Goal: Transaction & Acquisition: Purchase product/service

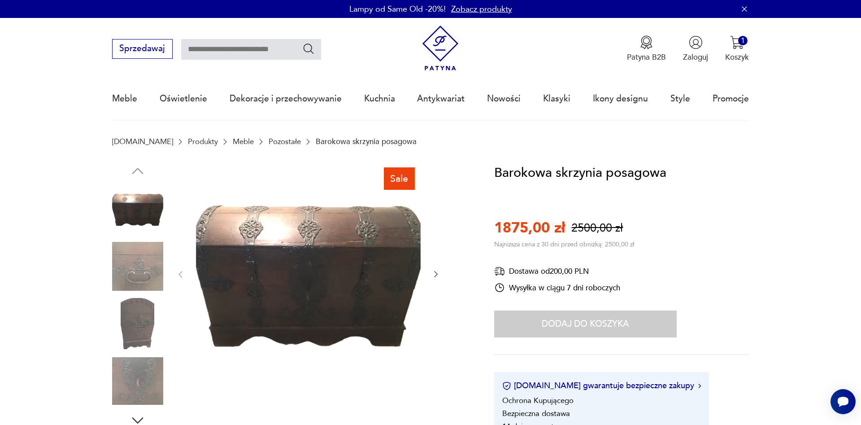
click at [438, 278] on icon "button" at bounding box center [435, 273] width 9 height 9
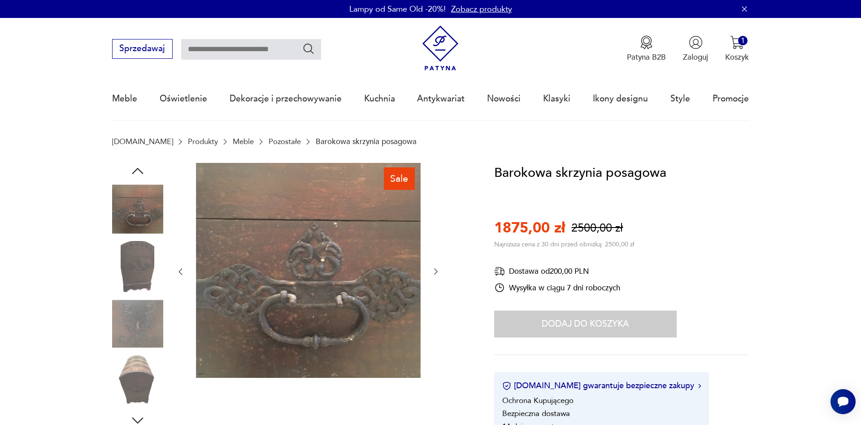
click at [432, 273] on icon "button" at bounding box center [435, 271] width 9 height 9
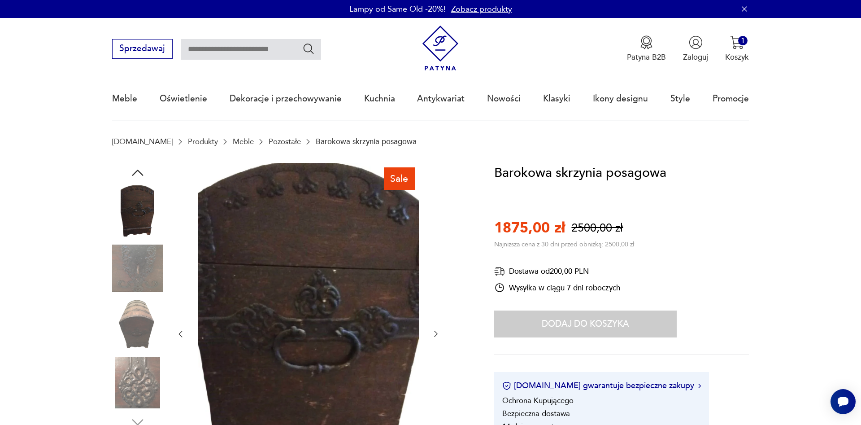
click at [435, 332] on icon "button" at bounding box center [436, 333] width 4 height 6
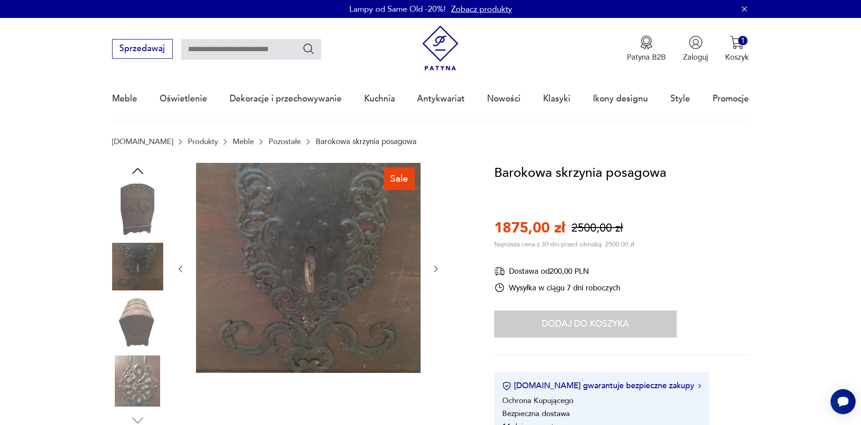
click at [435, 332] on div at bounding box center [308, 269] width 265 height 212
click at [433, 265] on icon "button" at bounding box center [435, 268] width 9 height 9
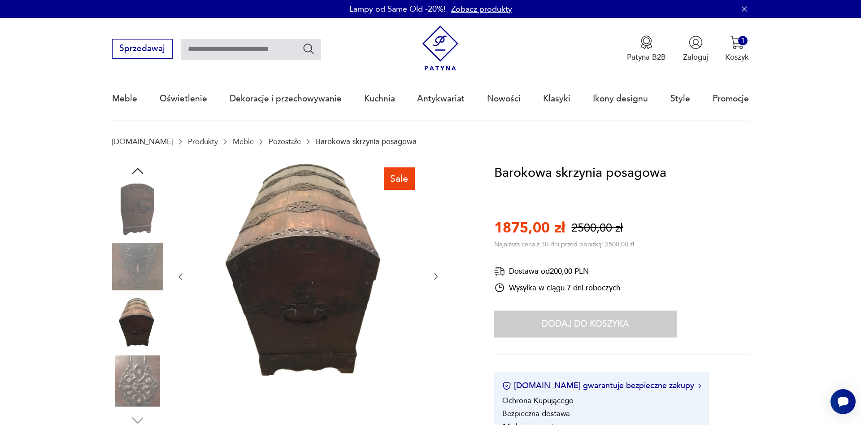
click at [433, 265] on div at bounding box center [308, 276] width 265 height 227
click at [433, 278] on icon "button" at bounding box center [435, 276] width 9 height 9
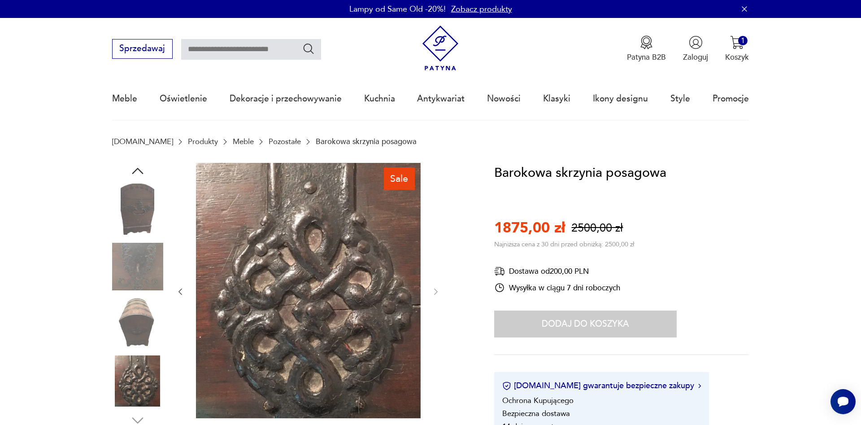
click at [433, 278] on div at bounding box center [308, 291] width 265 height 257
click at [585, 327] on div "Dodaj do koszyka" at bounding box center [585, 323] width 182 height 27
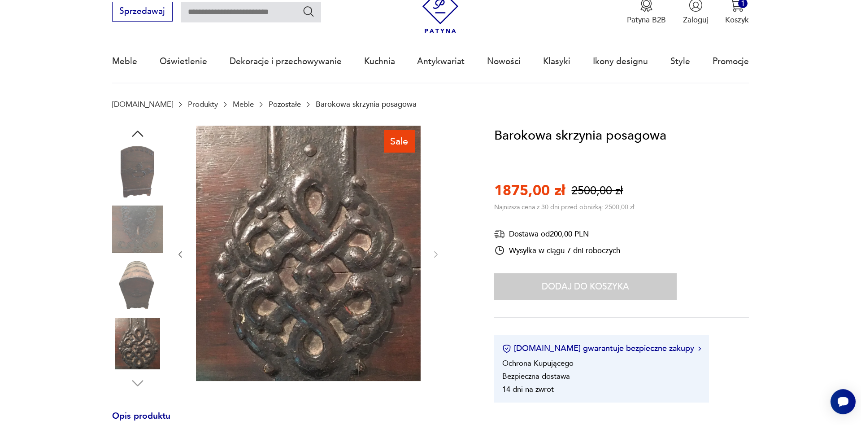
scroll to position [46, 0]
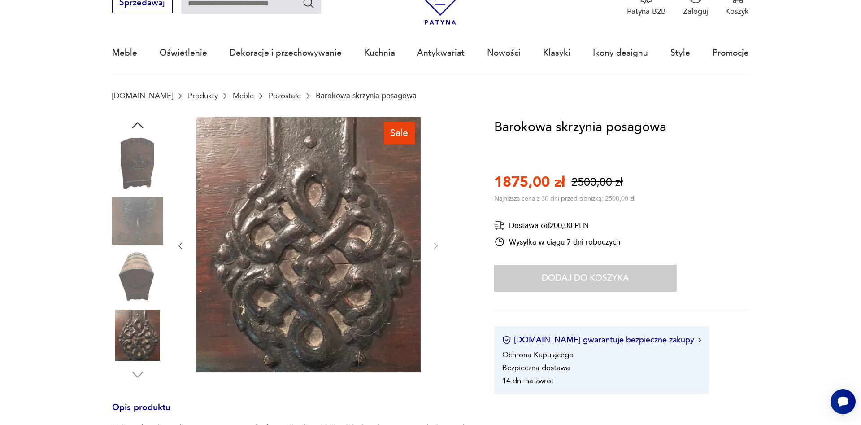
click at [601, 277] on div "Dodaj do koszyka" at bounding box center [585, 278] width 182 height 27
click at [602, 274] on div "Dodaj do koszyka" at bounding box center [585, 278] width 182 height 27
click at [743, 10] on p "Koszyk" at bounding box center [737, 11] width 24 height 10
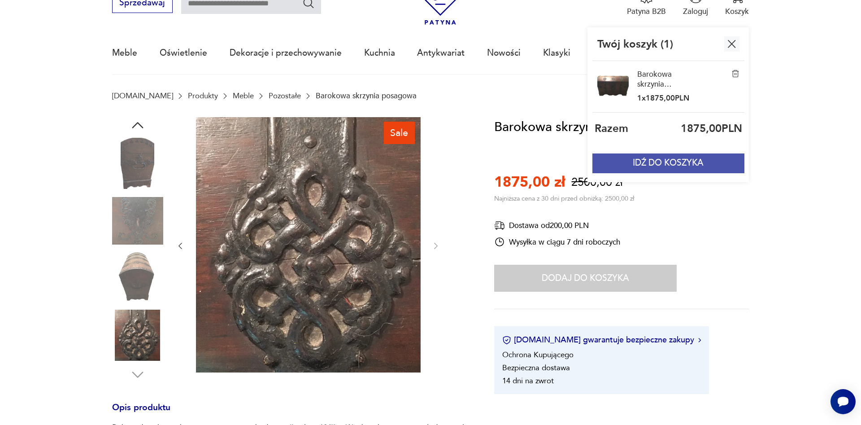
click at [673, 163] on button "IDŹ DO KOSZYKA" at bounding box center [668, 163] width 152 height 20
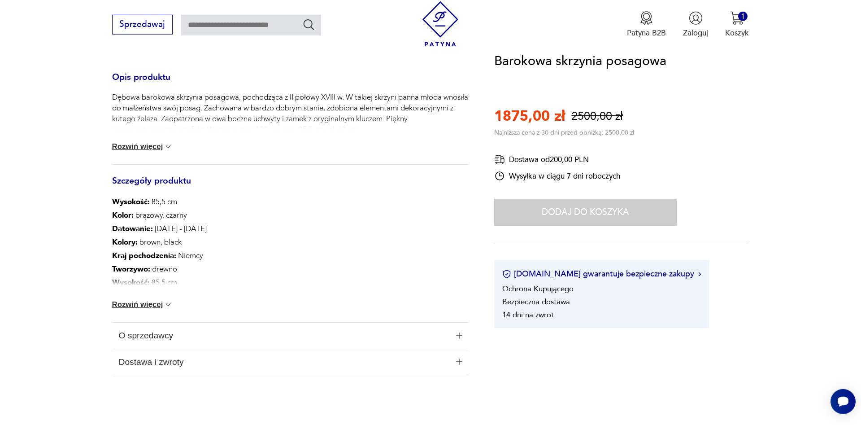
scroll to position [380, 0]
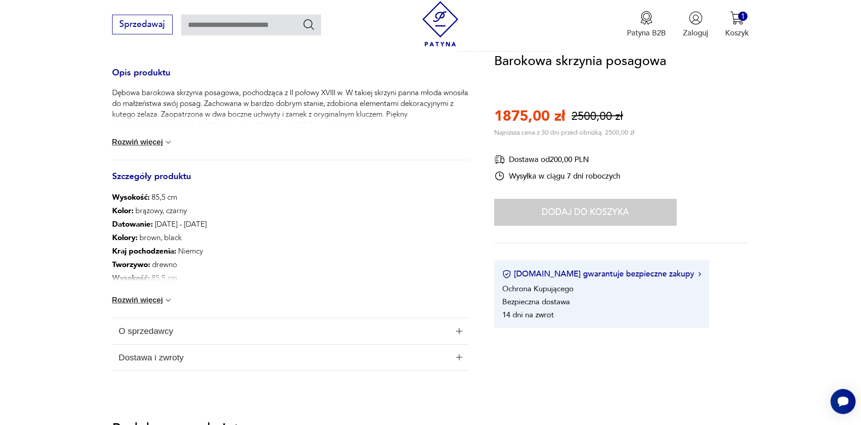
click at [173, 139] on img at bounding box center [168, 142] width 9 height 9
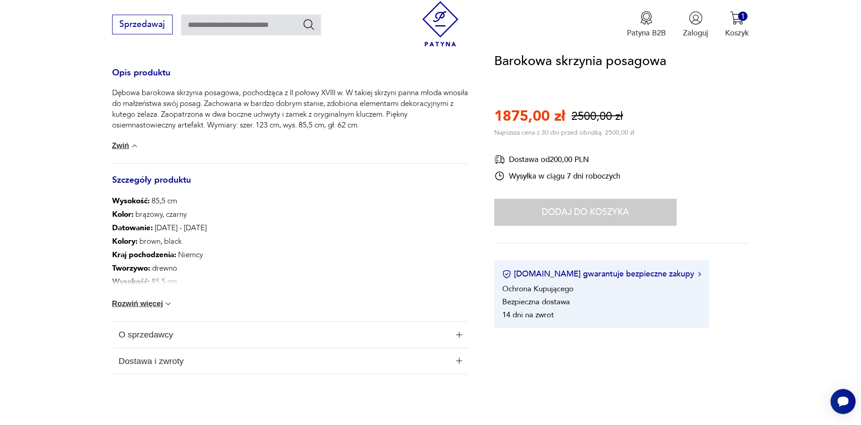
click at [168, 304] on img at bounding box center [168, 303] width 9 height 9
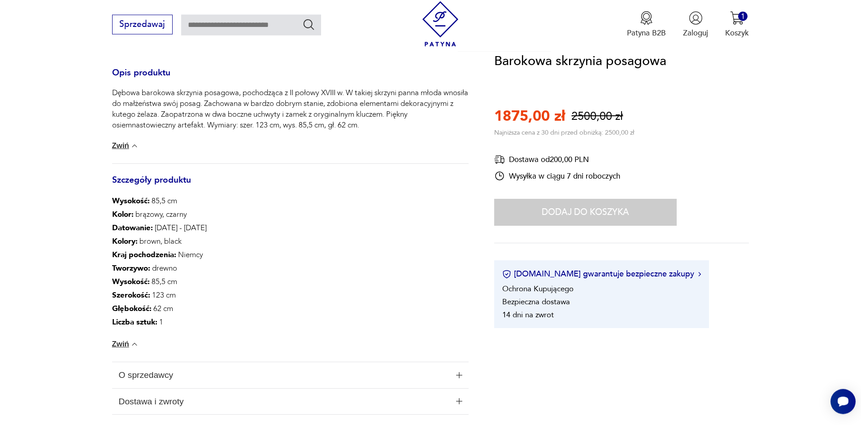
scroll to position [0, 0]
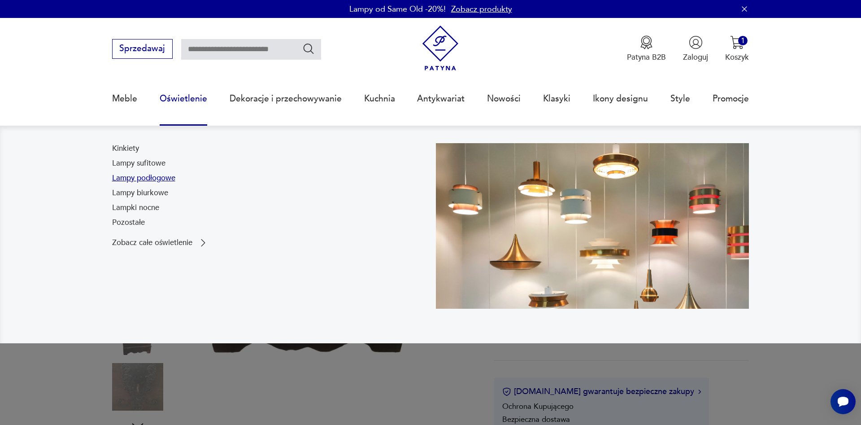
click at [148, 178] on link "Lampy podłogowe" at bounding box center [143, 178] width 63 height 11
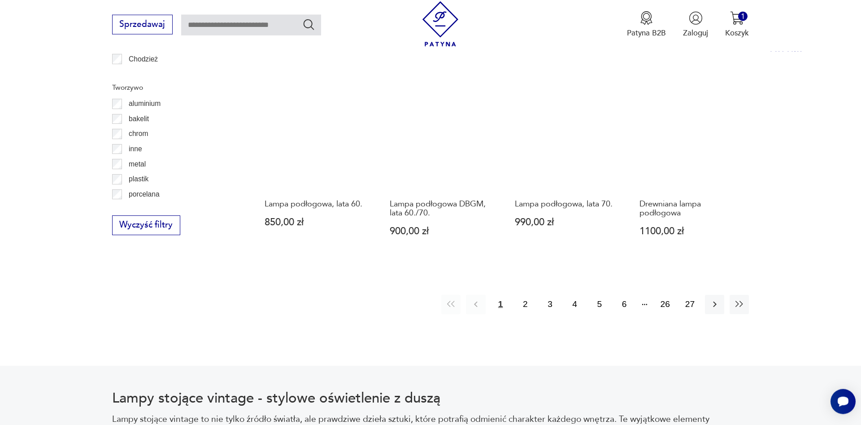
scroll to position [979, 0]
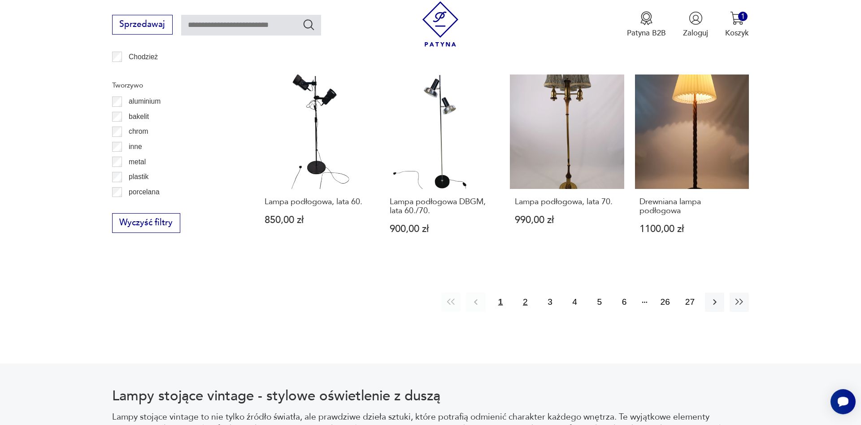
click at [526, 295] on button "2" at bounding box center [525, 301] width 19 height 19
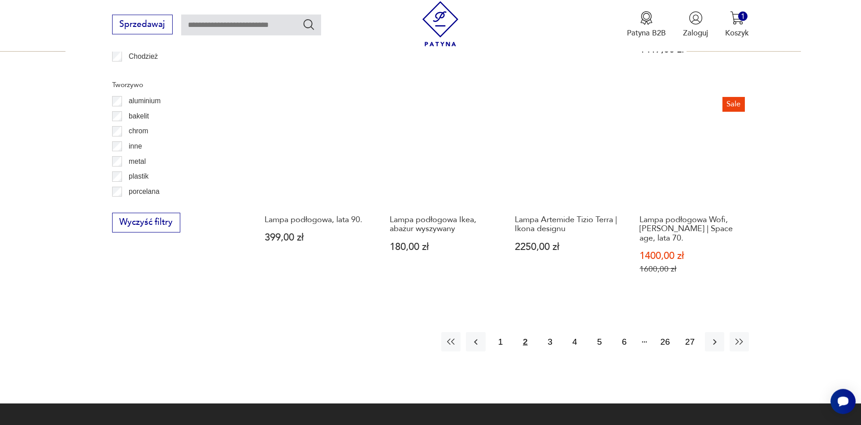
scroll to position [994, 0]
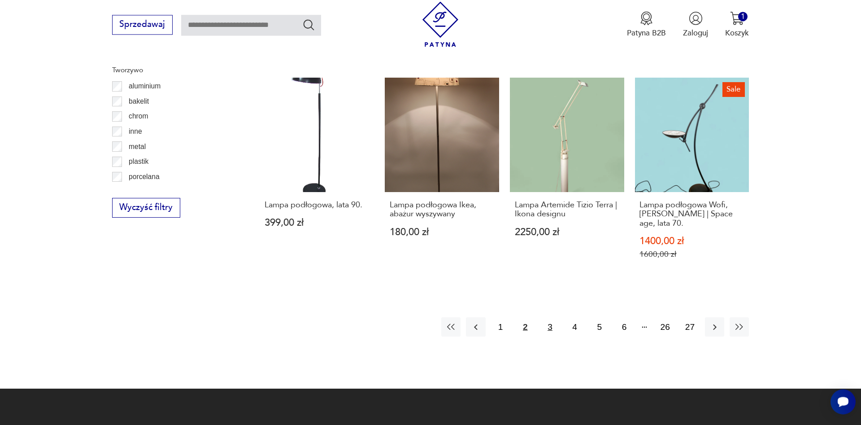
click at [555, 321] on button "3" at bounding box center [549, 326] width 19 height 19
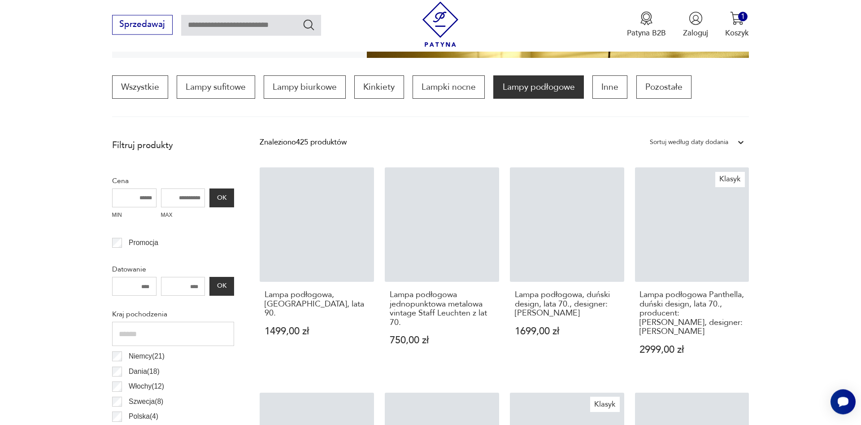
scroll to position [266, 0]
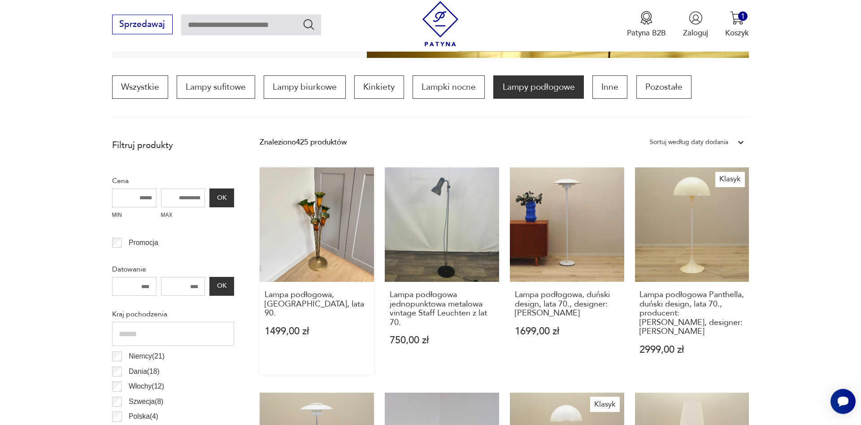
click at [319, 230] on link "Lampa podłogowa, [GEOGRAPHIC_DATA], lata 90. 1499,00 zł" at bounding box center [317, 272] width 114 height 208
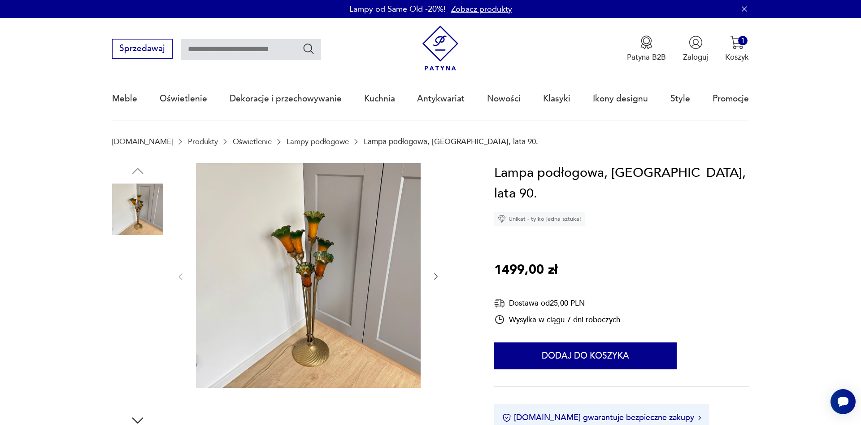
click at [137, 276] on img at bounding box center [137, 266] width 51 height 51
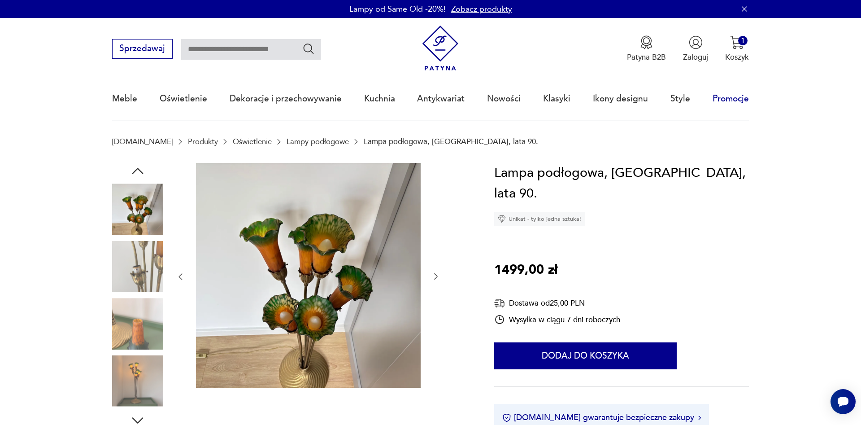
click at [720, 98] on link "Promocje" at bounding box center [730, 98] width 36 height 41
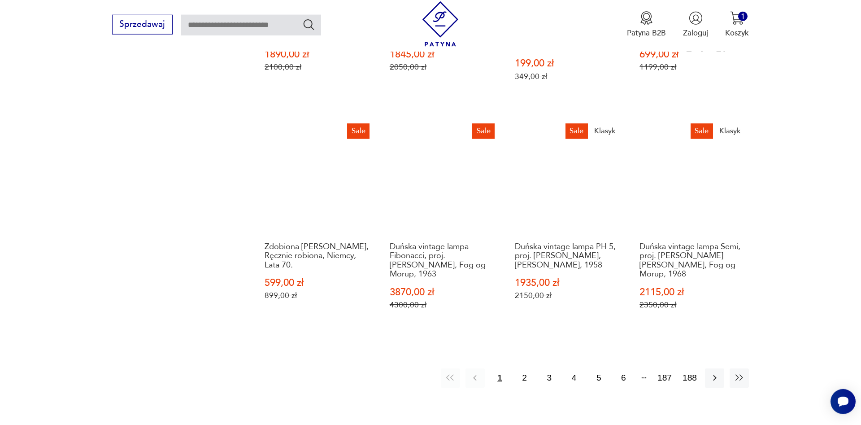
scroll to position [914, 0]
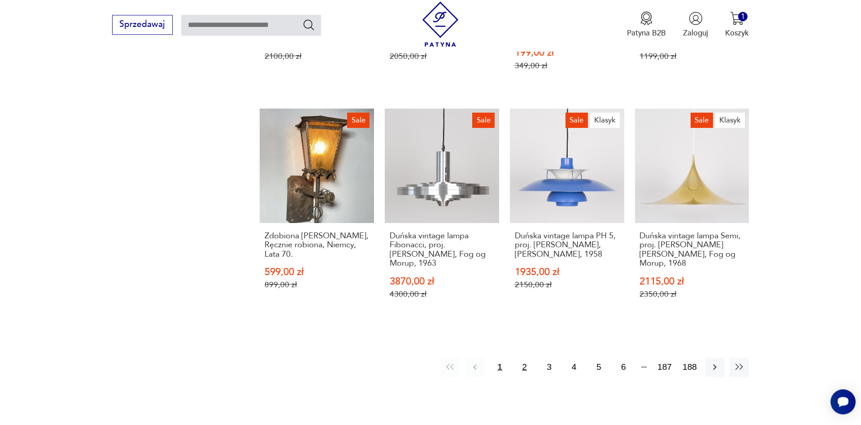
click at [526, 357] on button "2" at bounding box center [524, 366] width 19 height 19
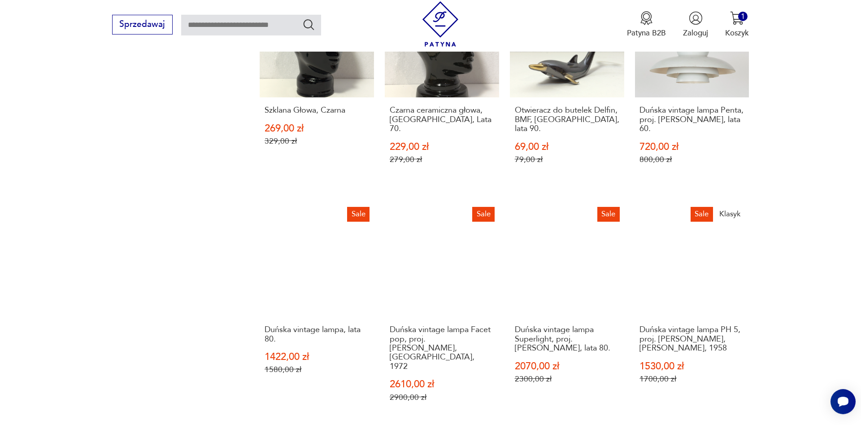
scroll to position [838, 0]
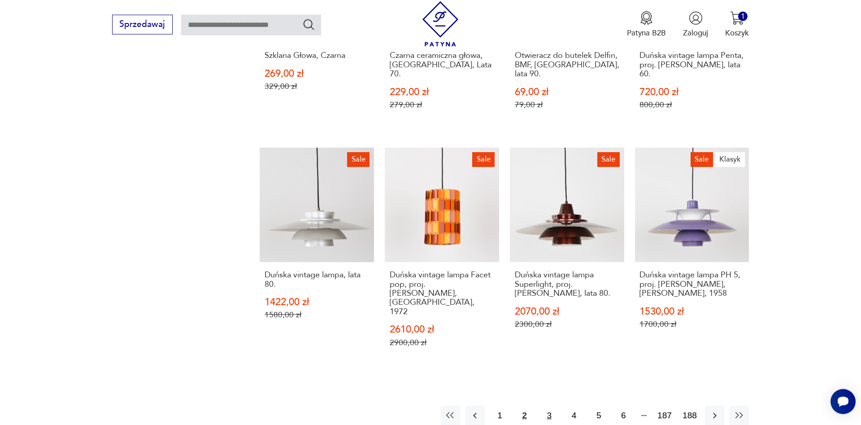
click at [553, 405] on button "3" at bounding box center [548, 414] width 19 height 19
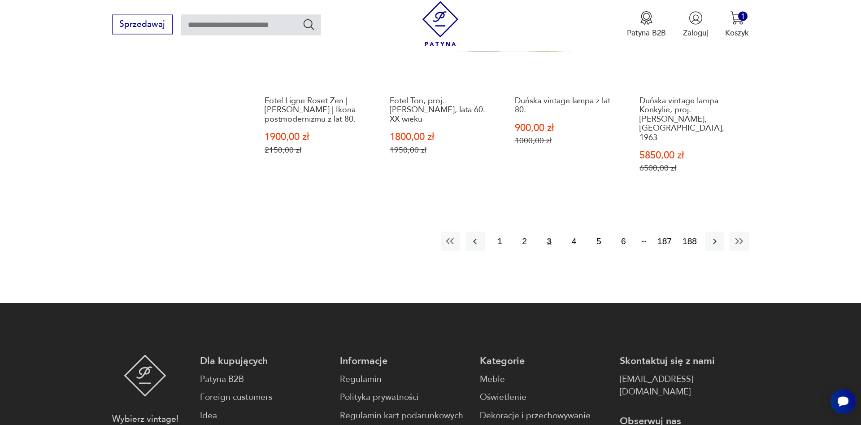
scroll to position [990, 0]
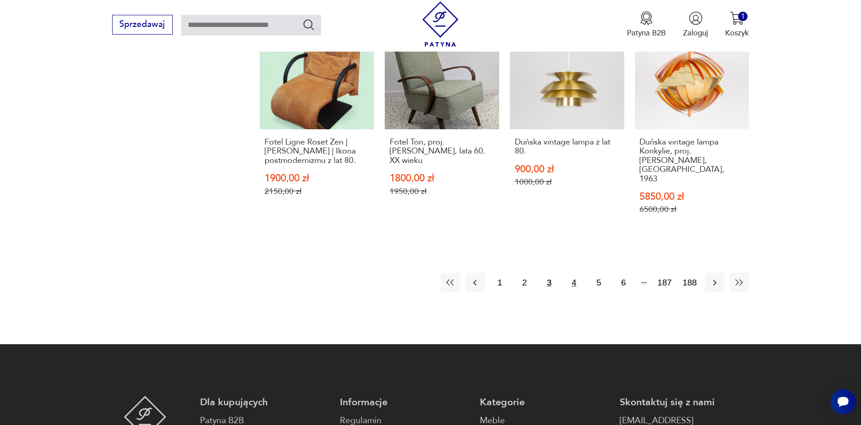
click at [572, 273] on button "4" at bounding box center [573, 282] width 19 height 19
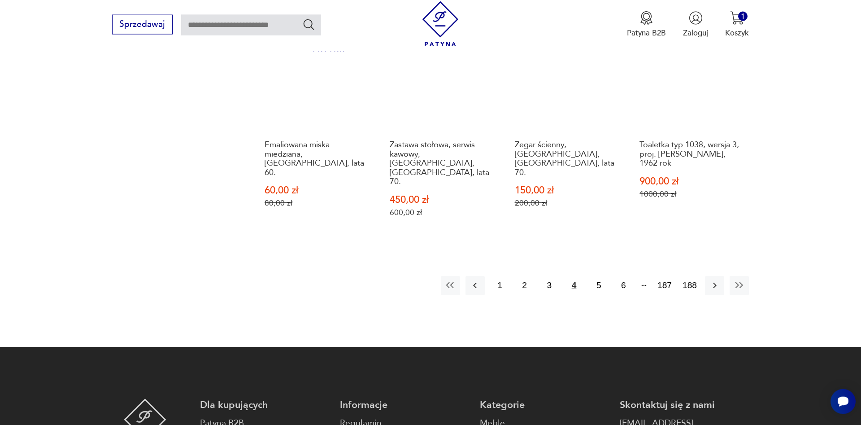
scroll to position [1003, 0]
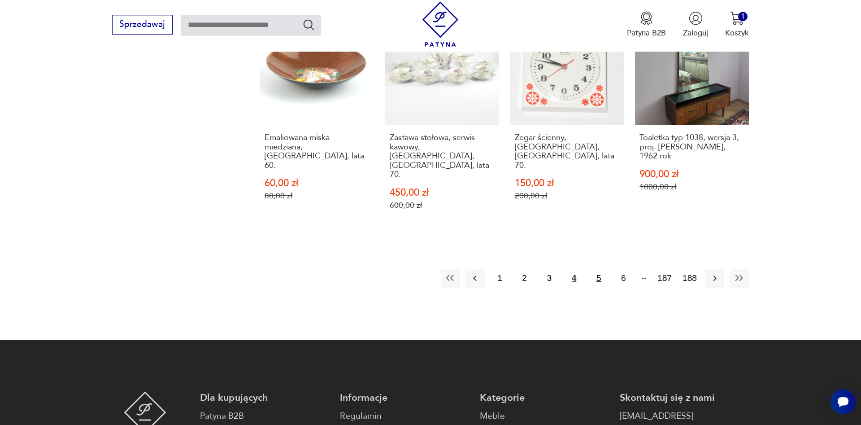
click at [603, 269] on button "5" at bounding box center [598, 278] width 19 height 19
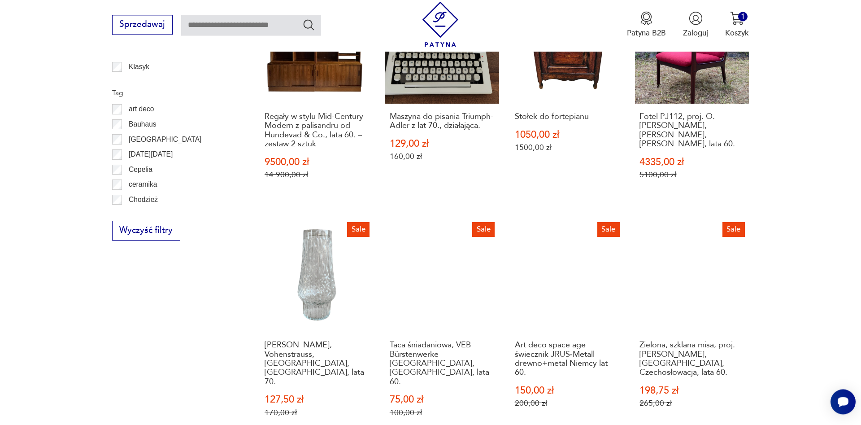
scroll to position [152, 0]
